Goal: Transaction & Acquisition: Purchase product/service

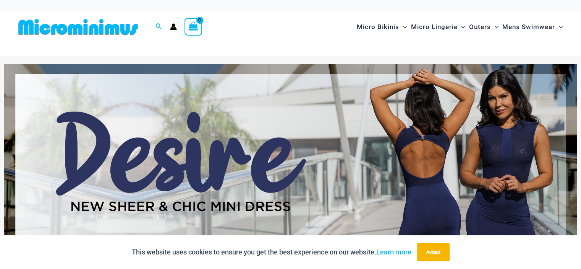
drag, startPoint x: 291, startPoint y: 166, endPoint x: 259, endPoint y: 130, distance: 48.7
click at [259, 130] on img at bounding box center [290, 161] width 573 height 195
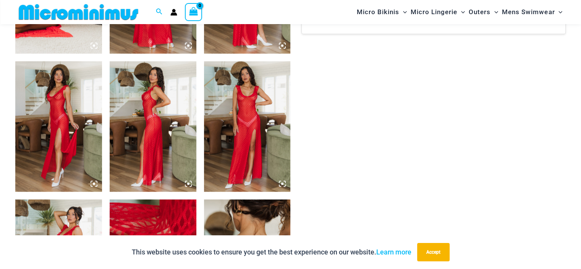
scroll to position [566, 0]
click at [247, 117] on img at bounding box center [247, 127] width 87 height 130
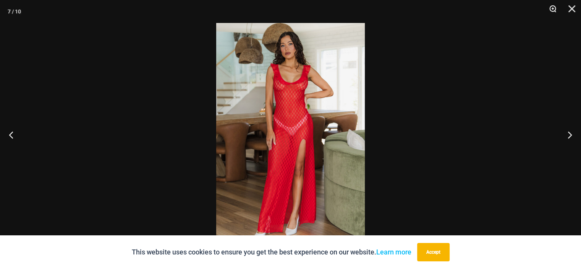
click at [554, 8] on button "Zoom" at bounding box center [550, 11] width 19 height 23
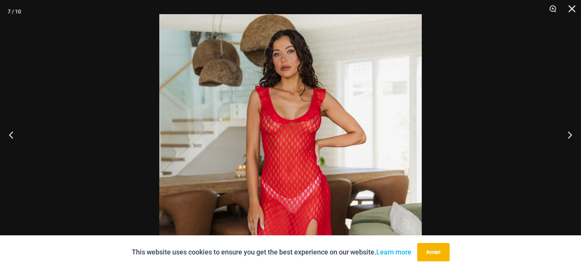
click at [310, 117] on img at bounding box center [290, 211] width 263 height 394
